Goal: Communication & Community: Answer question/provide support

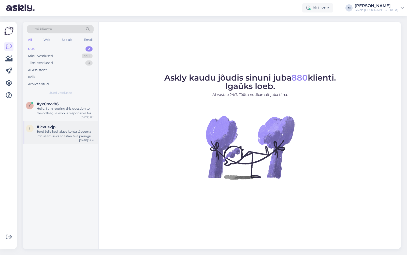
click at [54, 131] on div "Tere! Selle keti laiuse kohta täpsema info saamiseks edastan teie päringu kolle…" at bounding box center [66, 133] width 58 height 9
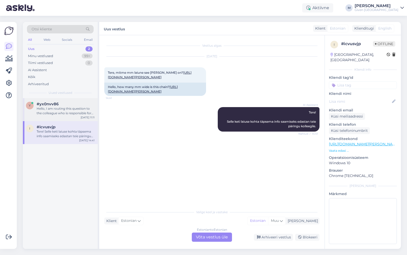
click at [62, 110] on div "Hello, I am routing this question to the colleague who is responsible for this …" at bounding box center [66, 110] width 58 height 9
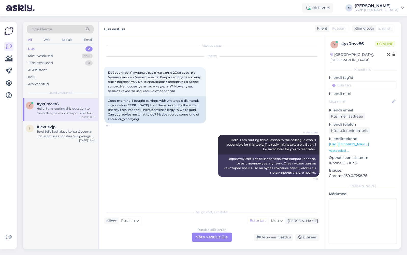
click at [210, 236] on div "Russian to Estonian Võta vestlus üle" at bounding box center [212, 236] width 40 height 9
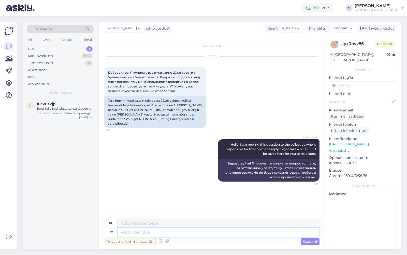
click at [191, 233] on textarea at bounding box center [219, 232] width 202 height 9
type textarea "Tere!"
type textarea "Привет!"
type textarea "Tere! [PERSON_NAME]"
type textarea "Привет! ЕСЛИ"
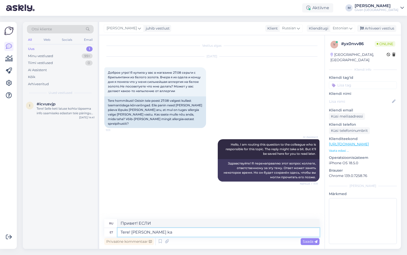
type textarea "Tere! [PERSON_NAME] kah"
type textarea "Привет! ЕСЛИ если"
type textarea "Tere! [PERSON_NAME] kahju ku"
type textarea "Здравствуйте! Мне очень жаль."
type textarea "Tere! [PERSON_NAME] kahju kuulda"
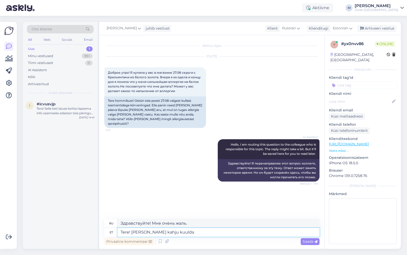
click at [137, 231] on textarea "Tere! [PERSON_NAME] kahju kuulda" at bounding box center [219, 232] width 202 height 9
type textarea "Здравствуйте! Мне жаль это слышать."
type textarea "Tere! [PERSON_NAME] kahju kuulda"
click at [182, 233] on textarea "Tere! [PERSON_NAME] kahju kuulda" at bounding box center [219, 232] width 202 height 9
type textarea "Здравствуйте! Мне очень жаль это слышать."
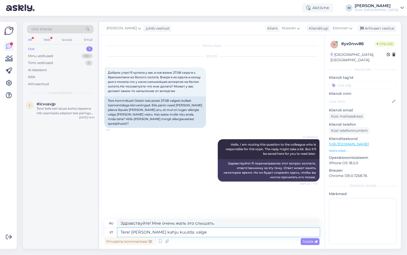
type textarea "Tere! [PERSON_NAME] kahju kuulda. valge k"
type textarea "Здравствуйте! Мне очень жаль это слышать. Белый"
type textarea "Tere! [PERSON_NAME] kahju kuulda."
type textarea "Здравствуйте! Мне очень жаль это слышать."
type textarea "Tere! [PERSON_NAME] kahju kuulda. uurin meie"
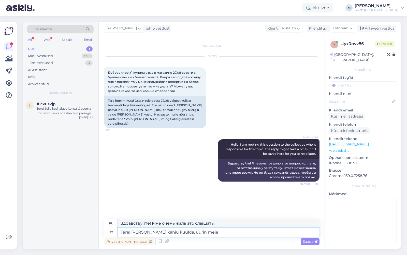
type textarea "Здравствуйте! Мне очень жаль это слышать. Я разберусь."
type textarea "Tere! [PERSON_NAME] kahju kuulda. uurin meie juveliirilt k"
type textarea "Здравствуйте! Мне очень жаль это слышать. Я уточню у нашего ювелира."
type textarea "Tere! [PERSON_NAME] kahju kuulda. uurin meie juveliirilt, kas s"
type textarea "Здравствуйте! Мне очень жаль это слышать. Я уточню у нашего ювелира, если..."
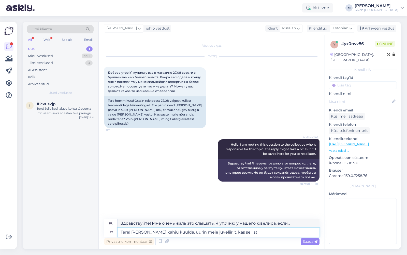
type textarea "Tere! [PERSON_NAME] kahju kuulda. uurin meie juveliirilt, kas sellist"
type textarea "Здравствуйте! Мне очень жаль это слышать. Я уточню у нашего ювелира, есть ли у …"
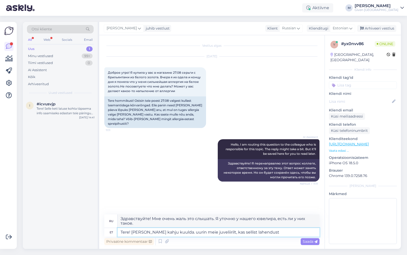
type textarea "Tere! [PERSON_NAME] kahju kuulda. uurin meie juveliirilt, kas sellist lahendust…"
type textarea "Здравствуйте! Мне очень жаль это слышать. Я уточню у нашего ювелира, есть ли та…"
type textarea "Tere! [PERSON_NAME] kahju kuulda. uurin meie juveliirilt, kas sellist lahendust…"
type textarea "Здравствуйте! Мне очень жаль это слышать. Я уточню у нашего ювелира, есть ли во…"
type textarea "Tere! [PERSON_NAME] kahju kuulda. uurin meie juveliirilt, kas sellist lahendust…"
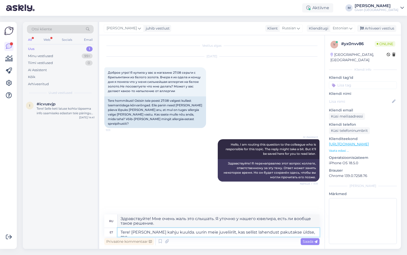
type textarea "Здравствуйте! Мне очень жаль это слышать. Я уточню у нашего ювелира, предлагает…"
type textarea "Tere! [PERSON_NAME] kahju kuulda. uurin meie juveliirilt, kas sellist lahendust…"
type textarea "Здравствуйте! Мне очень жаль это слышать. Я уточню у нашего ювелира, предлагает…"
type textarea "Tere! [PERSON_NAME] kahju kuulda. uurin meie juveliirilt, kas sellist lahendust…"
type textarea "Здравствуйте! Мне очень жаль это слышать. Я уточню у нашего ювелира, есть ли во…"
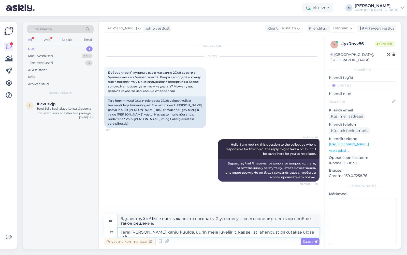
type textarea "Tere! [PERSON_NAME] kahju kuulda. uurin meie juveliirilt, kas sellist lahendust…"
type textarea "Здравствуйте! Мне очень жаль это слышать. Я уточню у нашего ювелира, предлагает…"
type textarea "Tere! [PERSON_NAME] kahju kuulda. uurin meie juveliirilt, kas sellist lahendust…"
type textarea "Здравствуйте! Мне очень жаль это слышать. Я уточню у нашего ювелира, предлагает…"
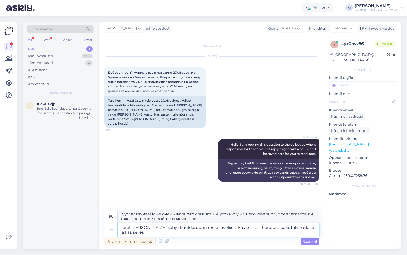
type textarea "Tere! [PERSON_NAME] kahju kuulda. uurin meie juveliirilt, kas sellist lahendust…"
type textarea "Здравствуйте! Мне очень жаль это слышать. Я уточню у нашего ювелира, предлагает…"
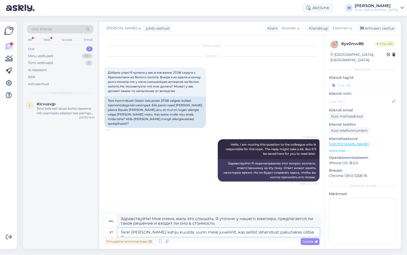
type textarea "Tere! [PERSON_NAME] kahju kuulda. uurin meie juveliirilt, kas sellist lahendust…"
type textarea "Здравствуйте! Мне очень жаль это слышать. Я уточню у нашего ювелира, предлагает…"
type textarea "Tere! [PERSON_NAME] kahju kuulda. uurin meie juveliirilt, kas sellist lahendust…"
type textarea "Здравствуйте! Мне очень жаль это слышать. Я уточню у нашего ювелира, предлагает…"
type textarea "Tere! [PERSON_NAME] kahju kuulda. uurin meie juveliirilt, kas sellist lahendust…"
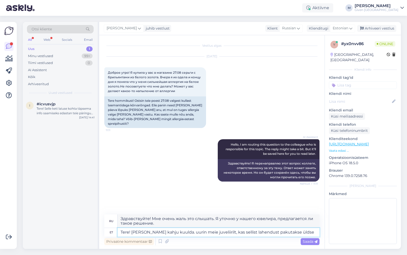
type textarea "Здравствуйте! Мне очень жаль это слышать. Я уточню у нашего ювелира, есть ли во…"
type textarea "Tere! [PERSON_NAME] kahju kuulda. uurin meie juveliirilt, kas sellist lahendust…"
type textarea "Здравствуйте! Мне очень жаль это слышать. Я уточню у нашего ювелира, предлагает…"
type textarea "Tere! [PERSON_NAME] kahju kuulda. uurin meie juveliirilt, kas sellist lahendust…"
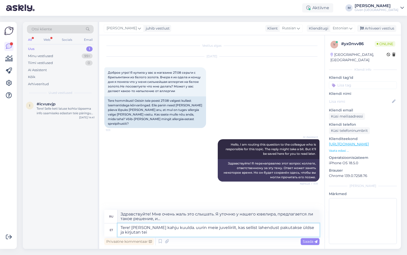
type textarea "Здравствуйте! Мне очень жаль это слышать. Я уточню у нашего ювелира, предлагает…"
type textarea "Tere! [PERSON_NAME] kahju kuulda. uurin meie juveliirilt, kas sellist lahendust…"
type textarea "Здравствуйте! Мне очень жаль это слышать. Я уточню у нашего ювелира, есть ли та…"
type textarea "Tere! [PERSON_NAME] kahju kuulda. uurin meie juveliirilt, kas sellist lahendust…"
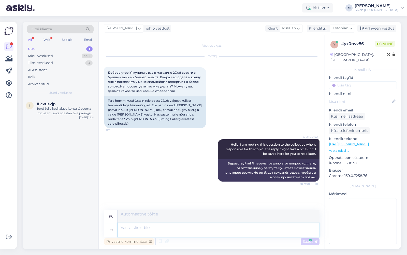
scroll to position [8, 0]
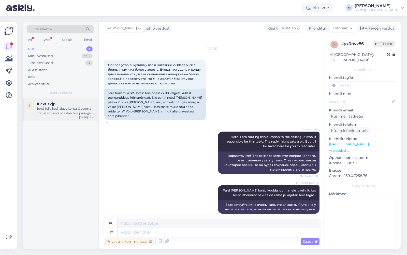
click at [60, 107] on div "Tere! Selle keti laiuse kohta täpsema info saamiseks edastan teie päringu kolle…" at bounding box center [66, 110] width 58 height 9
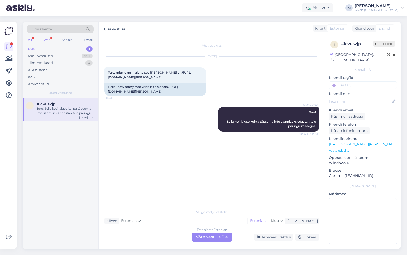
click at [46, 40] on div "Web" at bounding box center [47, 39] width 9 height 7
click at [35, 75] on div "Kõik" at bounding box center [31, 76] width 7 height 5
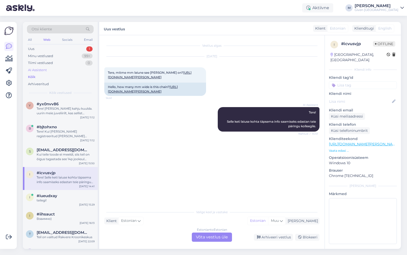
click at [39, 70] on div "AI Assistent" at bounding box center [37, 69] width 19 height 5
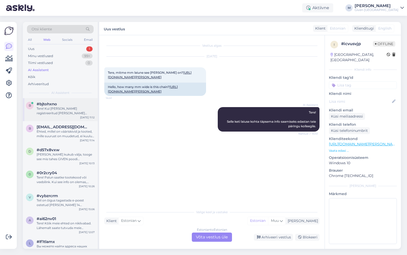
click at [54, 106] on div "Tere! Kui [PERSON_NAME] registreeritud [PERSON_NAME] logitud, kuid ei näe allah…" at bounding box center [66, 110] width 58 height 9
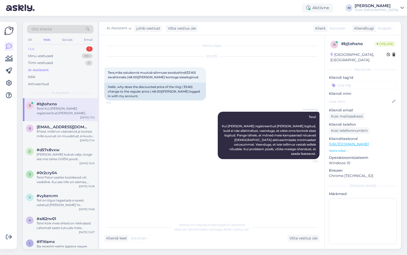
click at [72, 51] on div "Uus 1" at bounding box center [60, 48] width 67 height 7
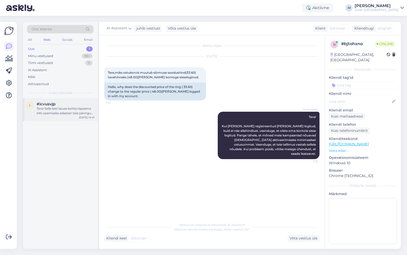
click at [69, 109] on div "Tere! Selle keti laiuse kohta täpsema info saamiseks edastan teie päringu kolle…" at bounding box center [66, 110] width 58 height 9
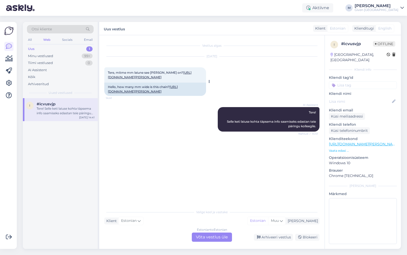
click at [177, 78] on link "[URL][DOMAIN_NAME][PERSON_NAME]" at bounding box center [150, 75] width 84 height 8
click at [203, 234] on div "Estonian to Estonian Võta vestlus üle" at bounding box center [212, 236] width 40 height 9
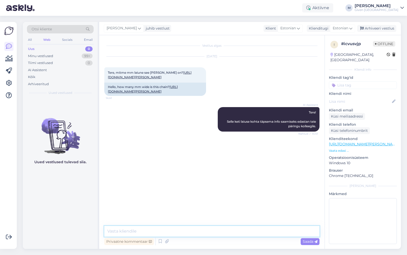
click at [176, 228] on textarea at bounding box center [211, 231] width 215 height 11
type textarea "Tere! Antud keti laius on 2mm"
click at [40, 72] on div "AI Assistent" at bounding box center [37, 69] width 19 height 5
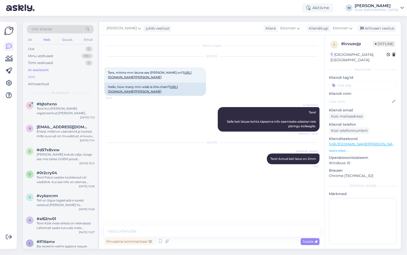
click at [40, 77] on div "Kõik" at bounding box center [60, 76] width 67 height 7
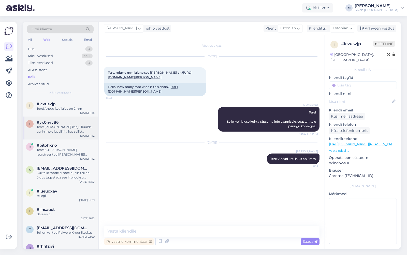
click at [72, 128] on div "Tere! [PERSON_NAME] kahju kuulda. uurin meie juveliirilt, kas sellist lahendust…" at bounding box center [66, 129] width 58 height 9
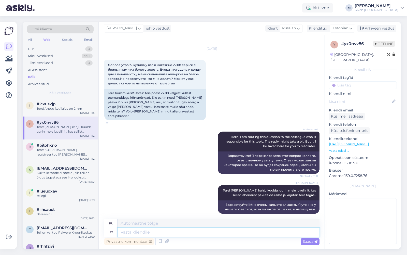
click at [205, 231] on textarea at bounding box center [219, 232] width 202 height 9
type textarea "Meie k"
type textarea "Наш"
type textarea "Meie kahjuks ei"
type textarea "К сожалению для нас"
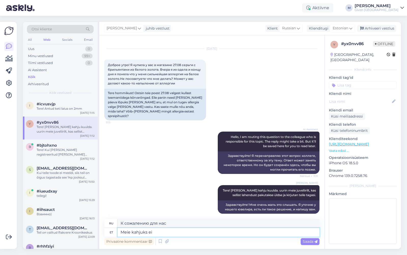
type textarea "Meie kahjuks ei p"
type textarea "К сожалению для нас, нет."
paste textarea "spetsiaalseid ehtelakke või hipoallergeenseid „barrier“-spray’sid"
type textarea "Meie kahjuks ei paku spetsiaalseid ehtelakke või hipoallergeenseid „barrier“-sp…"
type textarea "К сожалению, мы не предлагаем специальные полироли для ювелирных изделий или ги…"
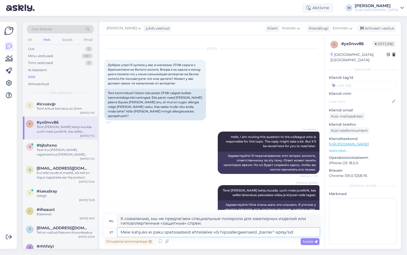
drag, startPoint x: 257, startPoint y: 233, endPoint x: 274, endPoint y: 233, distance: 17.6
click at [274, 233] on textarea "Meie kahjuks ei paku spetsiaalseid ehtelakke või hipoallergeenseid „barrier“-sp…" at bounding box center [219, 232] width 202 height 9
type textarea "Meie kahjuks ei paku spetsiaalseid ehtelakke või hipoallergeenseid -spray’sid"
type textarea "К сожалению, мы не предлагаем специальные полироли для ювелирных изделий или ги…"
click at [293, 234] on textarea "Meie kahjuks ei paku spetsiaalseid ehtelakke või hipoallergeenseid spray’sid" at bounding box center [219, 232] width 202 height 9
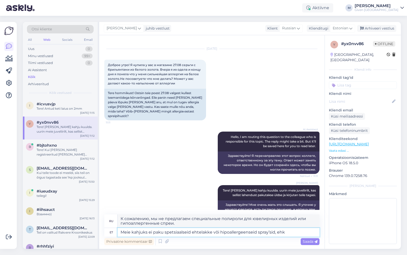
type textarea "Meie kahjuks ei paku spetsiaalseid ehtelakke või hipoallergeenseid spray’sid, e…"
type textarea "К сожалению, мы не предлагаем специальные полироли для ювелирных изделий или ги…"
type textarea "Meie kahjuks ei paku spetsiaalseid ehtelakke või hipoallergeenseid spray’sid, eh"
type textarea "К сожалению, мы не предлагаем специальные полироли для ювелирных изделий или ги…"
type textarea "Meie kahjuks ei paku spetsiaalseid ehtelakke või hipoallergeenseid spray’sid, e…"
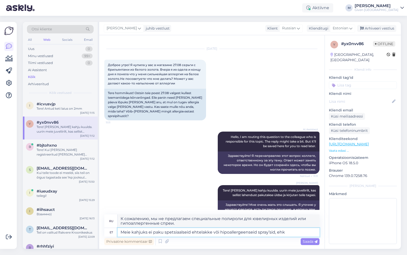
type textarea "К сожалению, мы не предлагаем специальные полироли для ювелирных изделий или ги…"
type textarea "Meie kahjuks ei paku spetsiaalseid ehtelakke või hipoallergeenseid spray’sid, e…"
type textarea "К сожалению, мы не предлагаем специальные полироли для ювелирных изделий или ги…"
type textarea "Meie kahjuks ei paku spetsiaalseid ehtelakke või hipoallergeenseid spray’sid, e…"
type textarea "К сожалению, мы не предлагаем специальные полироли для ювелирных изделий или ги…"
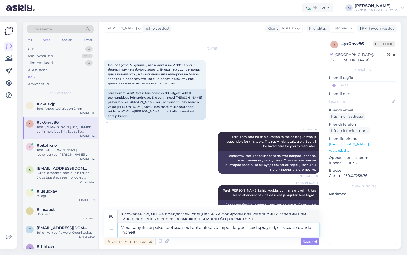
type textarea "Meie kahjuks ei paku spetsiaalseid ehtelakke või hipoallergeenseid spray’sid, e…"
type textarea "К сожалению, мы не предлагаем специальные полироли для ювелирных изделий или ги…"
type textarea "Meie kahjuks ei paku spetsiaalseid ehtelakke või hipoallergeenseid spray’sid, e…"
type textarea "К сожалению, мы не предлагаем специальные полироли для ювелирных изделий или ги…"
type textarea "Meie kahjuks ei paku spetsiaalseid ehtelakke või hipoallergeenseid spray’sid, e…"
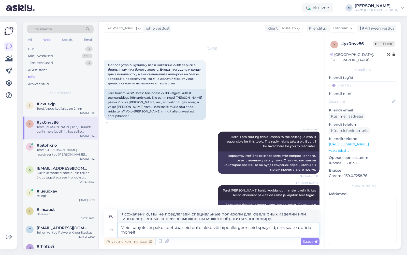
type textarea "К сожалению, мы не предлагаем специальные полироли для ювелирных изделий или ги…"
type textarea "Meie kahjuks ei paku spetsiaalseid ehtelakke või hipoallergeenseid spray’sid, e…"
type textarea "К сожалению, мы не предлагаем специальные полироли для ювелирных изделий или ги…"
type textarea "Meie kahjuks ei paku spetsiaalseid ehtelakke või hipoallergeenseid spray’sid, e…"
type textarea "К сожалению, мы не предлагаем специальные полироли для ювелирных изделий или ги…"
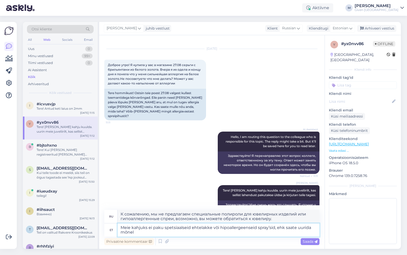
type textarea "Meie kahjuks ei paku spetsiaalseid ehtelakke või hipoallergeenseid spray’sid, e…"
type textarea "К сожалению, мы не предлагаем специальные полироли для ювелирных изделий или ги…"
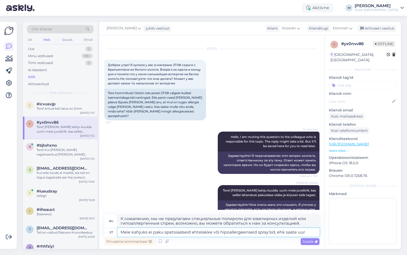
type textarea "Meie kahjuks ei paku spetsiaalseid ehtelakke või hipoallergeenseid spray’sid, e…"
type textarea "К сожалению, мы не предлагаем специальные полироли для ювелирных изделий или ги…"
type textarea "Meie kahjuks ei paku spetsiaalseid ehtelakke või hipoallergeenseid spray’sid, e…"
type textarea "К сожалению, мы не предлагаем специальные полироли для ювелирных изделий или ги…"
type textarea "Meie kahjuks ei paku spetsiaalseid ehtelakke või hipoallergeenseid spray’sid,"
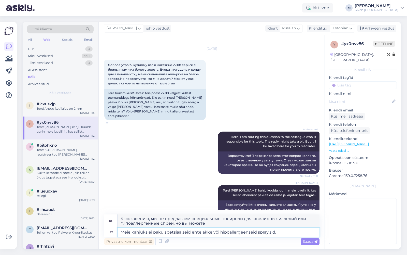
type textarea "К сожалению, мы не предлагаем специальные полироли для ювелирных изделий или ги…"
type textarea "Meie kahjuks ei paku spetsiaalseid ehtelakke või hipoallergeenseid spray’sid,"
type textarea "К сожалению, мы не предлагаем специальные полироли для ювелирных изделий или ги…"
type textarea "Meie kahjuks ei paku spetsiaalseid ehtelakke või hipoallergeenseid spray’sid ja…"
type textarea "К сожалению, мы не предлагаем специальные полироли для ювелирных изделий или ги…"
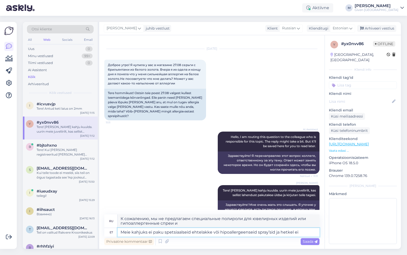
type textarea "Meie kahjuks ei paku spetsiaalseid ehtelakke või hipoallergeenseid spray’sid ja…"
type textarea "К сожалению, мы не предлагаем специальные полироли для ювелирных изделий или ги…"
type textarea "Meie kahjuks ei paku spetsiaalseid ehtelakke või hipoallergeenseid spray’sid ja…"
type textarea "К сожалению, мы не предлагаем специальные полироли для ювелирных изделий или ги…"
type textarea "Meie kahjuks ei paku spetsiaalseid ehtelakke või hipoallergeenseid spray’sid ja…"
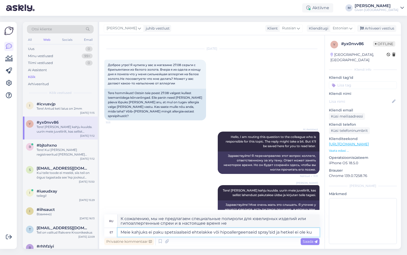
type textarea "К сожалению, мы не предлагаем специальные полироли для ювелирных изделий или ги…"
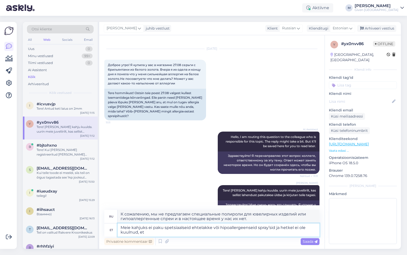
type textarea "Meie kahjuks ei paku spetsiaalseid ehtelakke või hipoallergeenseid spray’sid ja…"
type textarea "К сожалению, мы не предлагаем специальные полироли для ювелирных изделий или ги…"
type textarea "Meie kahjuks ei paku spetsiaalseid ehtelakke või hipoallergeenseid spray’sid ja…"
type textarea "К сожалению, мы не предлагаем специальные полироли для ювелирных изделий или ги…"
type textarea "Meie kahjuks ei paku spetsiaalseid ehtelakke või hipoallergeenseid spray’sid ja…"
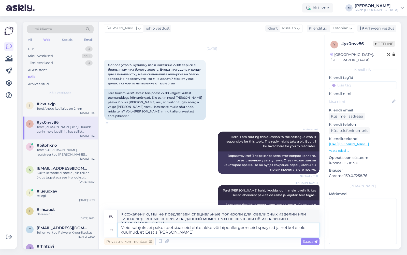
type textarea "К сожалению, мы не предлагаем специальные полироли для ювелирных изделий или ги…"
type textarea "Meie kahjuks ei paku spetsiaalseid ehtelakke või hipoallergeenseid spray’sid ja…"
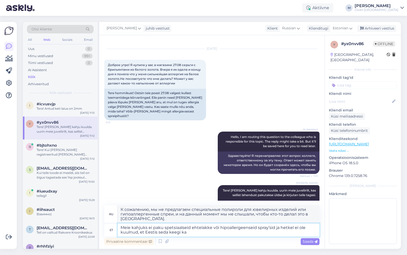
type textarea "К сожалению, мы не предлагаем специальные полироли для ювелирных изделий или ги…"
type textarea "Meie kahjuks ei paku spetsiaalseid ehtelakke või hipoallergeenseid spray’sid ja…"
type textarea "К сожалению, мы не предлагаем специальные полироли для ювелирных изделий или ги…"
type textarea "Meie kahjuks ei paku spetsiaalseid ehtelakke või hipoallergeenseid spray’sid ja…"
type textarea "К сожалению, мы не предлагаем специальные полироли для ювелирных изделий или ги…"
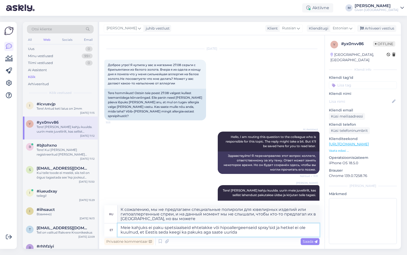
type textarea "Meie kahjuks ei paku spetsiaalseid ehtelakke või hipoallergeenseid spray’sid ja…"
type textarea "К сожалению, мы не предлагаем специальные полироли для ювелирных изделий или ги…"
type textarea "Meie kahjuks ei paku spetsiaalseid ehtelakke või hipoallergeenseid spray’sid ja…"
type textarea "К сожалению, мы не предлагаем специальные полироли для ювелирных изделий или ги…"
type textarea "Meie kahjuks ei paku spetsiaalseid ehtelakke või hipoallergeenseid spray’sid ja…"
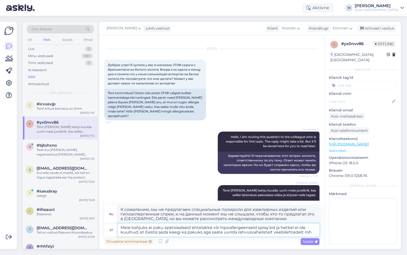
type textarea "К сожалению, мы не предлагаем специальные полироли для ювелирных изделий или ги…"
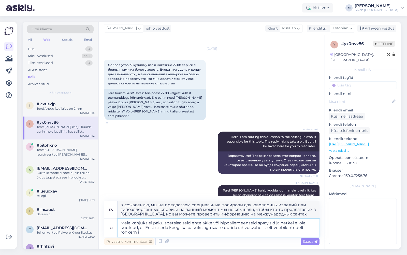
type textarea "Meie kahjuks ei paku spetsiaalseid ehtelakke või hipoallergeenseid spray’sid ja…"
type textarea "К сожалению, мы не предлагаем специальные полироли для ювелирных изделий или ги…"
type textarea "Meie kahjuks ei paku spetsiaalseid ehtelakke või hipoallergeenseid spray’sid ja…"
type textarea "К сожалению, мы не предлагаем специальные полироли для ювелирных изделий или ги…"
type textarea "Meie kahjuks ei paku spetsiaalseid ehtelakke või hipoallergeenseid spray’sid ja…"
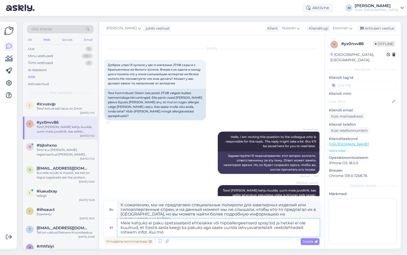
type textarea "К сожалению, мы не предлагаем специальные полироли для ювелирных изделий или ги…"
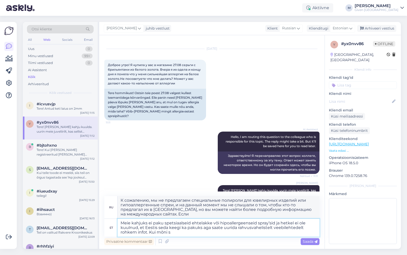
type textarea "Meie kahjuks ei paku spetsiaalseid ehtelakke või hipoallergeenseid spray’sid ja…"
type textarea "К сожалению, мы не предлагаем специальные полироли для ювелирных изделий или ги…"
type textarea "Meie kahjuks ei paku spetsiaalseid ehtelakke või hipoallergeenseid spray’sid ja…"
type textarea "К сожалению, мы не предлагаем специальные полироли для ювелирных изделий или ги…"
type textarea "Meie kahjuks ei paku spetsiaalseid ehtelakke või hipoallergeenseid spray’sid ja…"
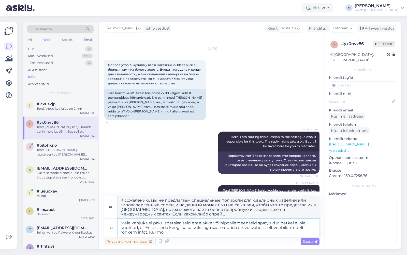
type textarea "К сожалению, мы не предлагаем специальные полироли для ювелирных изделий или ги…"
type textarea "Meie kahjuks ei paku spetsiaalseid ehtelakke või hipoallergeenseid spray’sid ja…"
type textarea "К сожалению, мы не предлагаем специальные полироли для ювелирных изделий или ги…"
type textarea "Meie kahjuks ei paku spetsiaalseid ehtelakke või hipoallergeenseid spray’sid ja…"
type textarea "К сожалению, мы не предлагаем специальные полироли для ювелирных изделий или ги…"
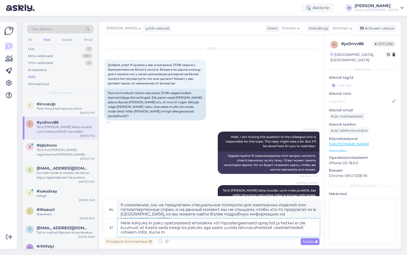
type textarea "Meie kahjuks ei paku spetsiaalseid ehtelakke või hipoallergeenseid spray’sid ja…"
type textarea "К сожалению, мы не предлагаем специальные полироли для ювелирных изделий или ги…"
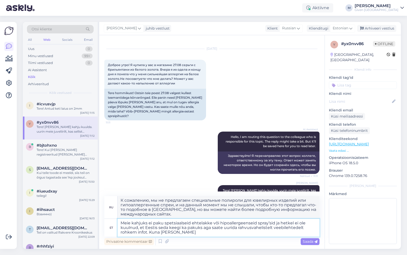
type textarea "Meie kahjuks ei paku spetsiaalseid ehtelakke või hipoallergeenseid spray’sid ja…"
type textarea "К сожалению, мы не предлагаем специальные полироли для ювелирных изделий или ги…"
type textarea "Meie kahjuks ei paku spetsiaalseid ehtelakke või hipoallergeenseid spray’sid ja…"
type textarea "К сожалению, мы не предлагаем специальные полироли для ювелирных изделий или ги…"
type textarea "Meie kahjuks ei paku spetsiaalseid ehtelakke või hipoallergeenseid spray’sid ja…"
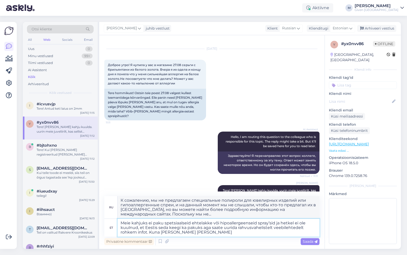
type textarea "К сожалению, мы не предлагаем специальные полироли для ювелирных изделий или ги…"
type textarea "Meie kahjuks ei paku spetsiaalseid ehtelakke või hipoallergeenseid spray’sid ja…"
type textarea "К сожалению, мы не предлагаем специальные полироли для ювелирных изделий или ги…"
type textarea "Meie kahjuks ei paku spetsiaalseid ehtelakke või hipoallergeenseid spray’sid ja…"
type textarea "К сожалению, мы не предлагаем специальные полироли для ювелирных изделий или ги…"
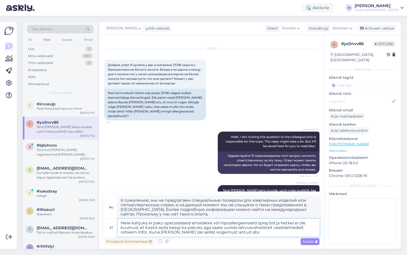
type textarea "Meie kahjuks ei paku spetsiaalseid ehtelakke või hipoallergeenseid spray’sid ja…"
type textarea "К сожалению, мы не предлагаем специальные полироли для ювелирных изделий или ги…"
type textarea "Meie kahjuks ei paku spetsiaalseid ehtelakke või hipoallergeenseid spray’sid ja…"
type textarea "К сожалению, мы не предлагаем специальные полироли для ювелирных изделий или ги…"
type textarea "Meie kahjuks ei paku spetsiaalseid ehtelakke või hipoallergeenseid spray’sid ja…"
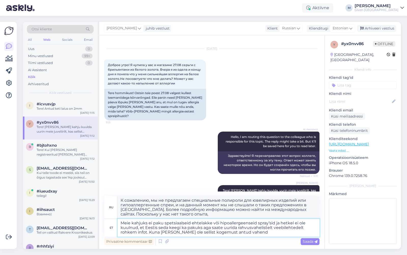
type textarea "К сожалению, мы не предлагаем специальные полироли для ювелирных изделий или ги…"
type textarea "Meie kahjuks ei paku spetsiaalseid ehtelakke või hipoallergeenseid spray’sid ja…"
type textarea "К сожалению, мы не предлагаем специальные полироли для ювелирных изделий или ги…"
type textarea "Meie kahjuks ei paku spetsiaalseid ehtelakke või hipoallergeenseid spray’sid ja…"
type textarea "К сожалению, мы не предлагаем специальные полироли для ювелирных изделий или ги…"
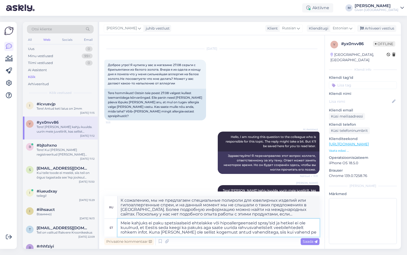
type textarea "Meie kahjuks ei paku spetsiaalseid ehtelakke või hipoallergeenseid spray’sid ja…"
type textarea "К сожалению, мы не предлагаем специальные полироли для ювелирных изделий или ги…"
type textarea "Meie kahjuks ei paku spetsiaalseid ehtelakke või hipoallergeenseid spray’sid ja…"
type textarea "К сожалению, мы не предлагаем специальные полироли для ювелирных изделий или ги…"
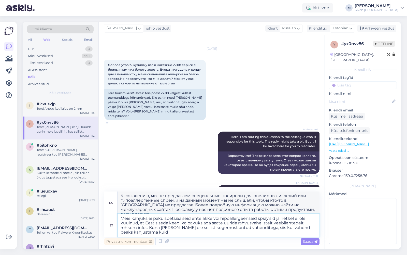
type textarea "Meie kahjuks ei paku spetsiaalseid ehtelakke või hipoallergeenseid spray’sid ja…"
type textarea "К сожалению, мы не предлагаем специальные полироли для ювелирных изделий или ги…"
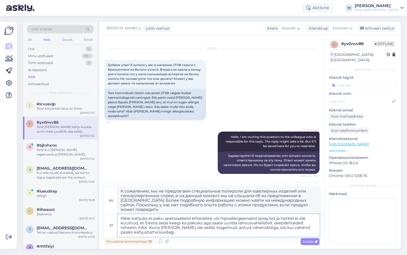
type textarea "Meie kahjuks ei paku spetsiaalseid ehtelakke või hipoallergeenseid spray’sid ja…"
type textarea "К сожалению, мы не предлагаем специальные полироли для ювелирных изделий или ги…"
type textarea "Meie kahjuks ei paku spetsiaalseid ehtelakke või hipoallergeenseid spray’sid ja…"
type textarea "К сожалению, мы не предлагаем специальные полироли для ювелирных изделий или ги…"
type textarea "Meie kahjuks ei paku spetsiaalseid ehtelakke või hipoallergeenseid spray’sid ja…"
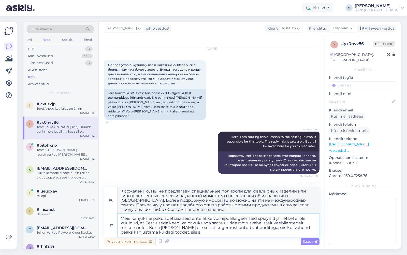
type textarea "К сожалению, мы не предлагаем специальные полироли для ювелирных изделий или ги…"
type textarea "Meie kahjuks ei paku spetsiaalseid ehtelakke või hipoallergeenseid spray’sid ja…"
type textarea "К сожалению, мы не предлагаем специальные полироли для ювелирных изделий или ги…"
type textarea "Meie kahjuks ei paku spetsiaalseid ehtelakke või hipoallergeenseid spray’sid ja…"
type textarea "К сожалению, мы не предлагаем специальные полироли для ювелирных изделий или ги…"
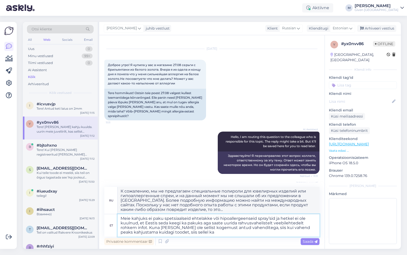
type textarea "Meie kahjuks ei paku spetsiaalseid ehtelakke või hipoallergeenseid spray’sid ja…"
type textarea "К сожалению, мы не предлагаем специальные полироли для ювелирных изделий или ги…"
type textarea "Meie kahjuks ei paku spetsiaalseid ehtelakke või hipoallergeenseid spray’sid ja…"
type textarea "К сожалению, мы не предлагаем специальные полироли для ювелирных изделий или ги…"
type textarea "Meie kahjuks ei paku spetsiaalseid ehtelakke või hipoallergeenseid spray’sid ja…"
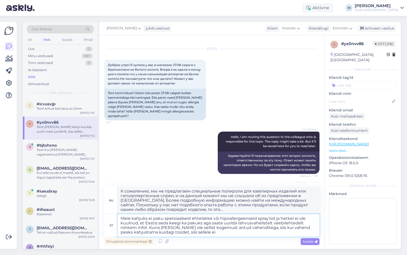
type textarea "К сожалению, мы не предлагаем специальные полироли для ювелирных изделий или ги…"
type textarea "Meie kahjuks ei paku spetsiaalseid ehtelakke või hipoallergeenseid spray’sid ja…"
type textarea "К сожалению, мы не предлагаем специальные полироли для ювелирных изделий или ги…"
type textarea "Meie kahjuks ei paku spetsiaalseid ehtelakke või hipoallergeenseid spray’sid ja…"
type textarea "К сожалению, мы не предлагаем специальные полироли для ювелирных изделий или ги…"
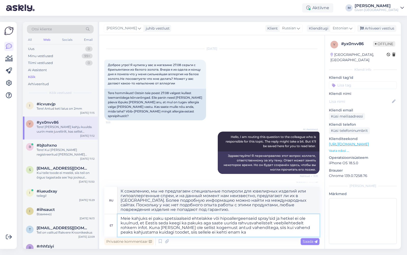
type textarea "Meie kahjuks ei paku spetsiaalseid ehtelakke või hipoallergeenseid spray’sid ja…"
type textarea "К сожалению, мы не предлагаем специальные полироли для ювелирных изделий или ги…"
type textarea "Meie kahjuks ei paku spetsiaalseid ehtelakke või hipoallergeenseid spray’sid ja…"
type textarea "К сожалению, мы не предлагаем специальные полироли для ювелирных изделий или ги…"
type textarea "Meie kahjuks ei paku spetsiaalseid ehtelakke või hipoallergeenseid spray’sid ja…"
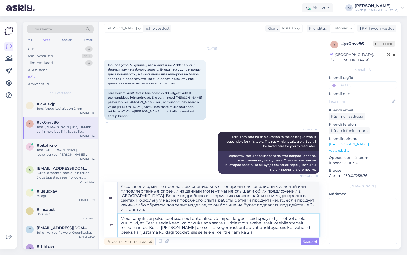
type textarea "К сожалению, мы не предлагаем специальные полироли для ювелирных изделий или ги…"
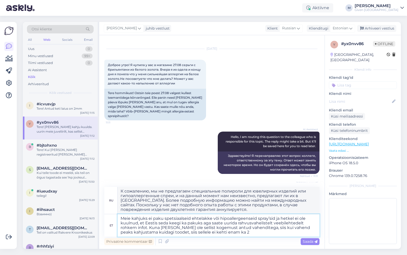
type textarea "Meie kahjuks ei paku spetsiaalseid ehtelakke või hipoallergeenseid spray’sid ja…"
type textarea "К сожалению, мы не предлагаем специальные полироли для ювелирных изделий или ги…"
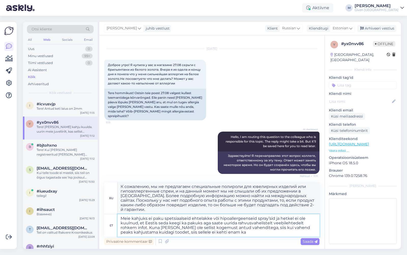
type textarea "Meie kahjuks ei paku spetsiaalseid ehtelakke või hipoallergeenseid spray’sid ja…"
type textarea "К сожалению, мы не предлагаем специальные полироли для ювелирных изделий или ги…"
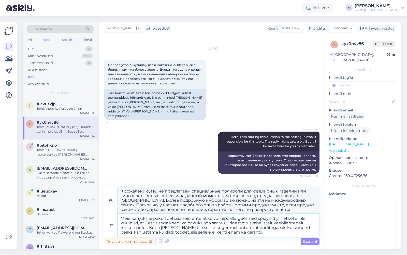
type textarea "Meie kahjuks ei paku spetsiaalseid ehtelakke või hipoallergeenseid spray’sid ja…"
type textarea "К сожалению, мы не предлагаем специальные полироли для ювелирных изделий или ги…"
type textarea "Meie kahjuks ei paku spetsiaalseid ehtelakke või hipoallergeenseid spray’sid ja…"
click at [198, 233] on textarea "Meie kahjuks ei paku spetsiaalseid ehtelakke või hipoallergeenseid spray’sid ja…" at bounding box center [219, 225] width 202 height 22
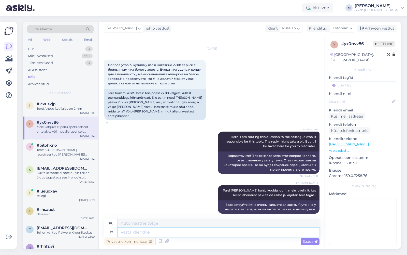
scroll to position [93, 0]
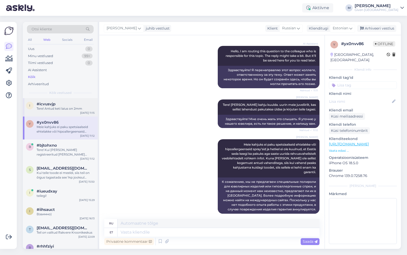
click at [65, 111] on div "i #icvusvjp Tere! Antud keti laius on 2mm [DATE] 11:15" at bounding box center [60, 107] width 75 height 18
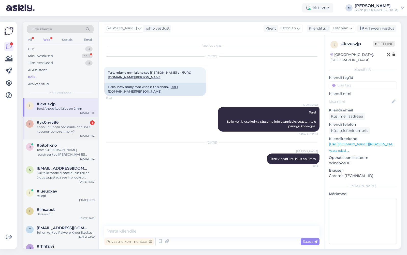
click at [72, 129] on div "Хорошо! Тогда обменять серьги в красном золоте я могу?" at bounding box center [66, 129] width 58 height 9
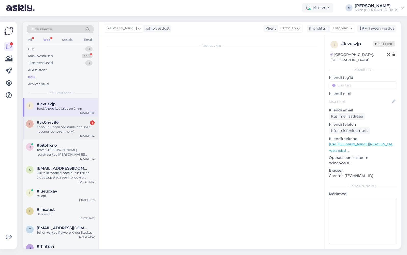
scroll to position [128, 0]
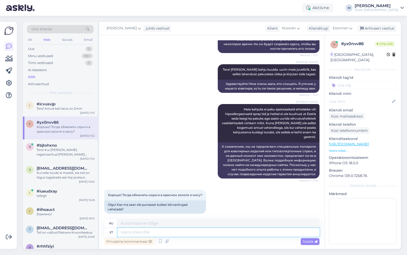
click at [146, 233] on textarea at bounding box center [219, 232] width 202 height 9
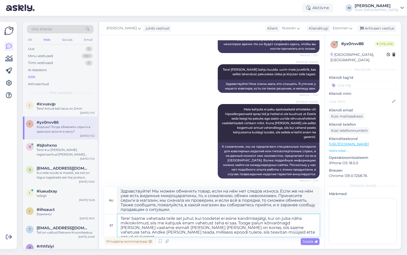
click at [258, 219] on textarea "Tere! Saame vahetada teile sel juhul, kui toodetel ei esine kandmisejälgi, kui …" at bounding box center [219, 225] width 202 height 22
click at [181, 224] on textarea "Tere! Saame vahetada teile sel juhul, kui toodetel ei esine kandmise jälgi, kui…" at bounding box center [219, 225] width 202 height 22
click at [139, 233] on textarea "Tere! Saame vahetada teile sel juhul, kui toodetel ei esine kandmise jälgi, kui…" at bounding box center [219, 225] width 202 height 22
click at [144, 232] on textarea "Tere! Saame vahetada teile sel juhul, kui toodetel ei esine kandmise jälgi, kui…" at bounding box center [219, 225] width 202 height 22
click at [315, 242] on icon at bounding box center [316, 241] width 3 height 3
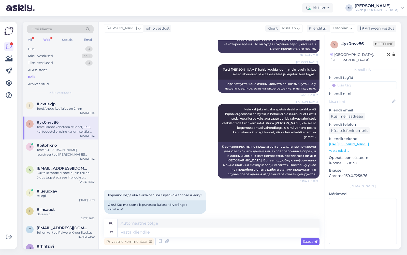
scroll to position [214, 0]
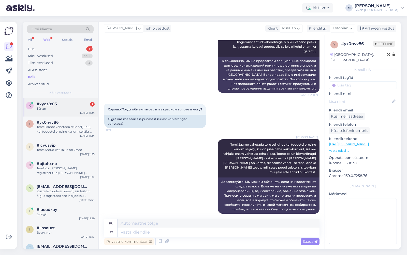
click at [73, 107] on div "Tänan" at bounding box center [66, 108] width 58 height 5
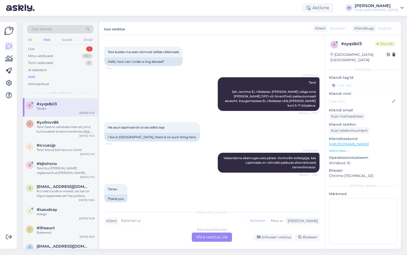
scroll to position [22, 0]
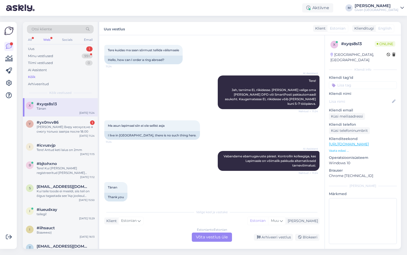
click at [204, 237] on div "Estonian to Estonian Võta vestlus üle" at bounding box center [212, 236] width 40 height 9
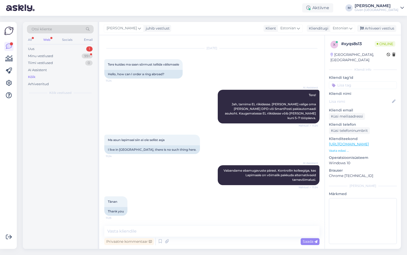
scroll to position [3, 0]
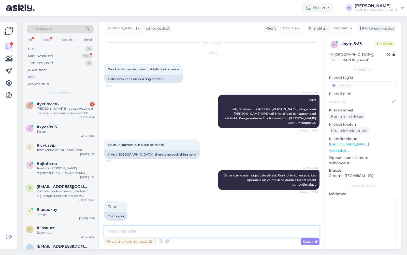
click at [169, 231] on textarea at bounding box center [211, 231] width 215 height 11
drag, startPoint x: 243, startPoint y: 230, endPoint x: 118, endPoint y: 231, distance: 125.0
click at [118, 231] on textarea "Tere! Soome on meil valikus aga mis võiks olla pakiautomaat" at bounding box center [211, 231] width 215 height 11
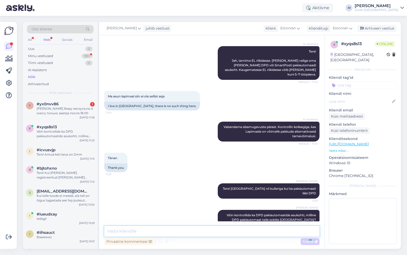
scroll to position [74, 0]
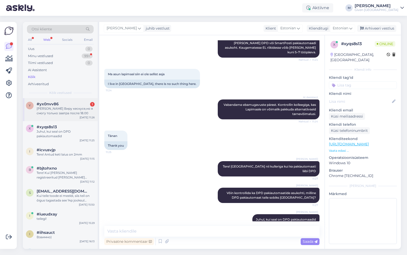
click at [59, 107] on div "[PERSON_NAME] Виру кескусе,но я смогу только завтра после 18.00" at bounding box center [66, 110] width 58 height 9
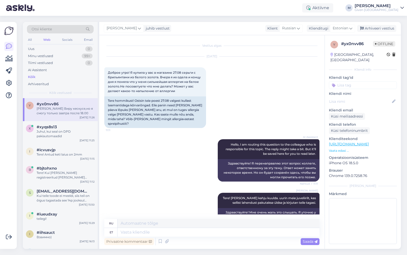
scroll to position [254, 0]
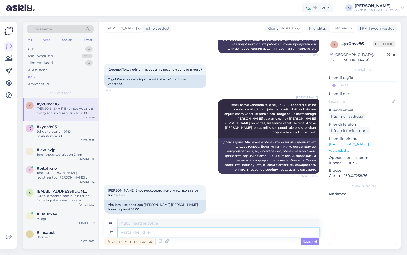
click at [158, 234] on textarea at bounding box center [219, 232] width 202 height 9
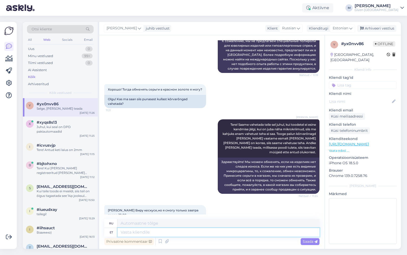
scroll to position [284, 0]
